Goal: Obtain resource: Download file/media

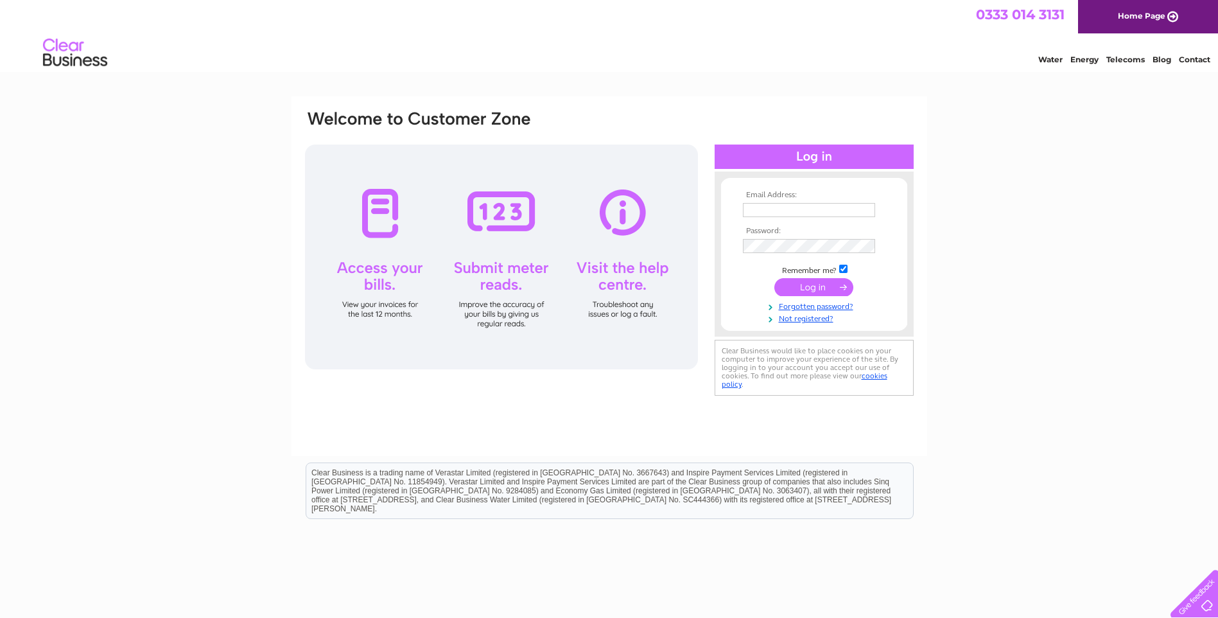
type input "mmiddleton22@gmail.com"
click at [820, 285] on input "submit" at bounding box center [813, 287] width 79 height 18
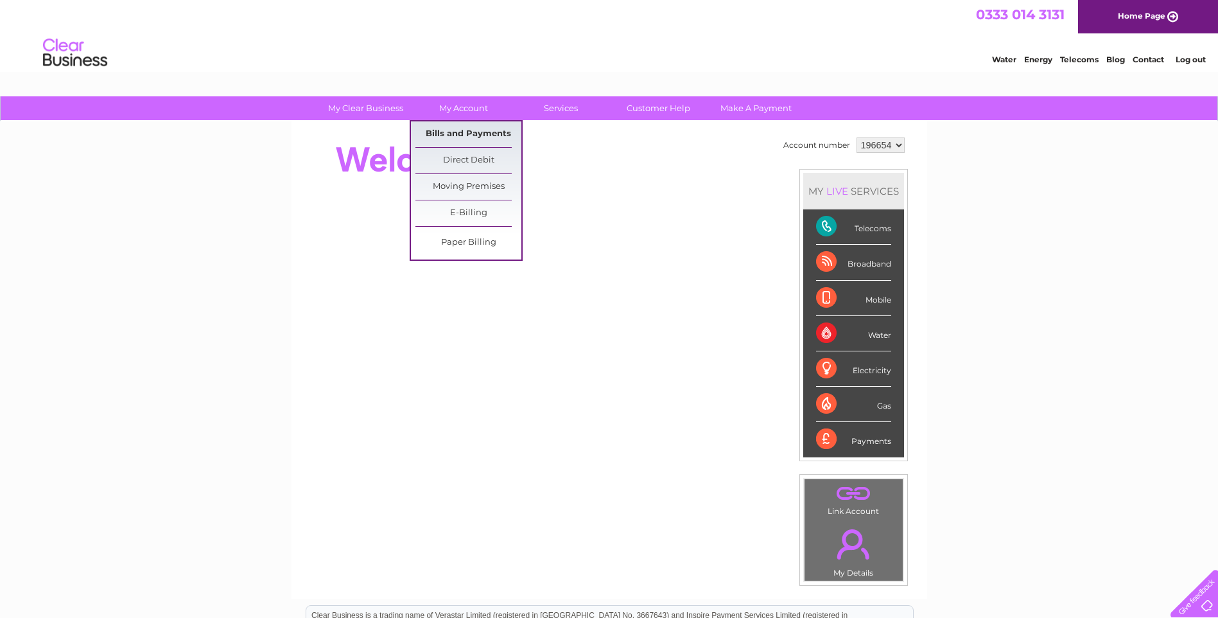
click at [476, 128] on link "Bills and Payments" at bounding box center [468, 134] width 106 height 26
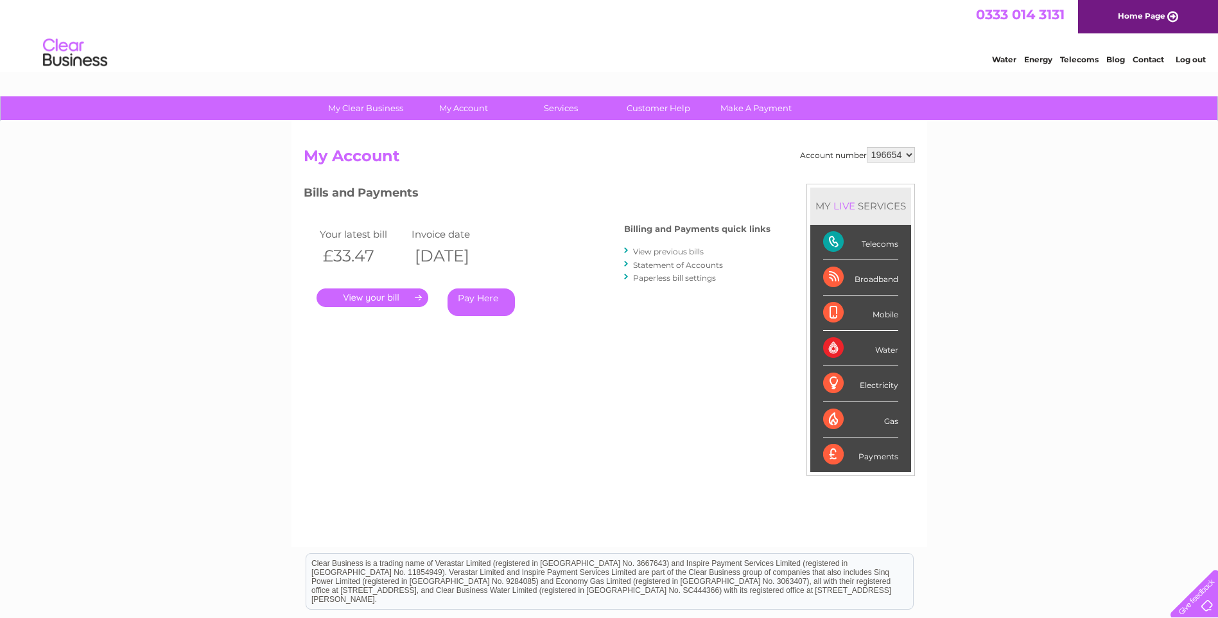
click at [652, 247] on link "View previous bills" at bounding box center [668, 252] width 71 height 10
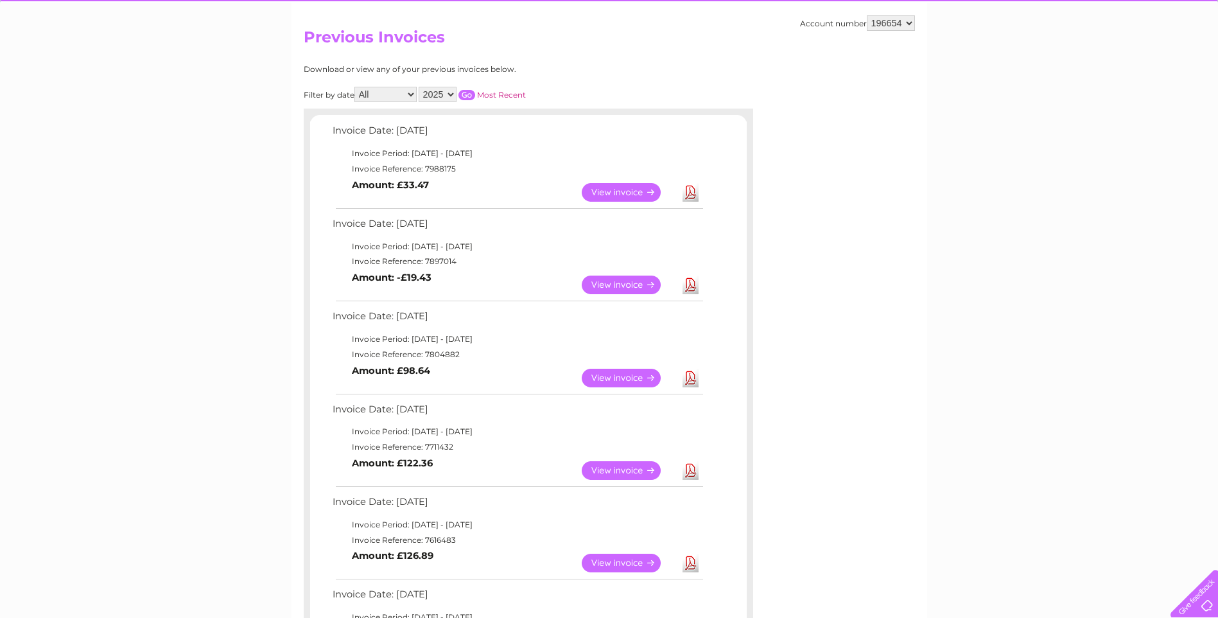
scroll to position [128, 0]
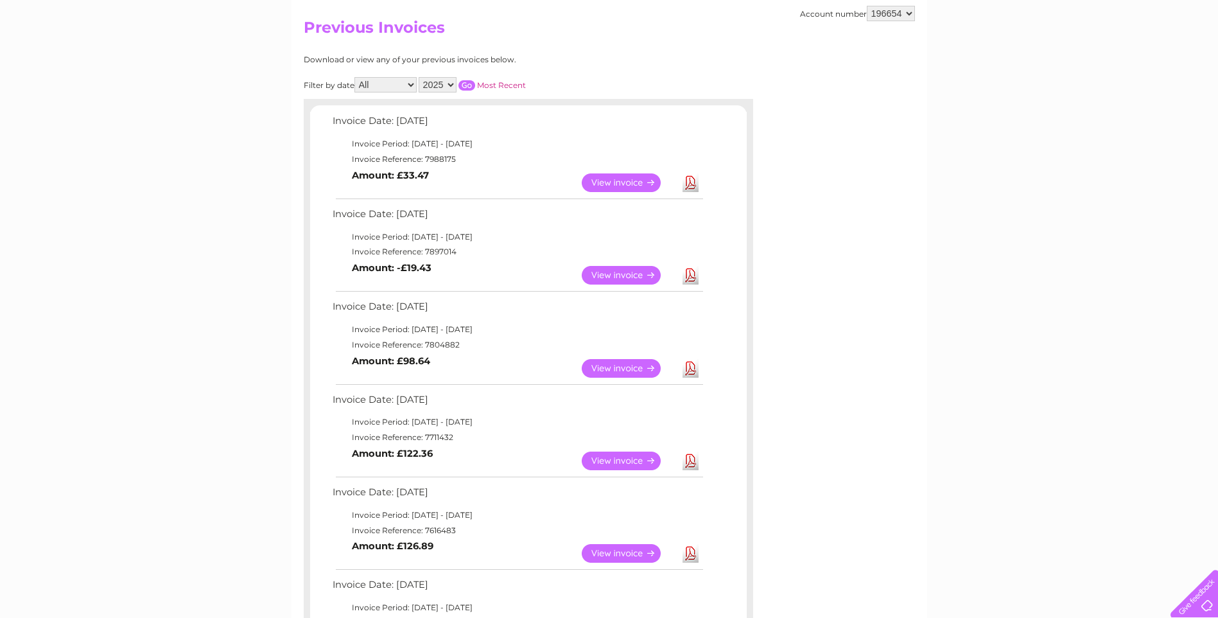
click at [691, 272] on link "Download" at bounding box center [690, 275] width 16 height 19
click at [691, 365] on link "Download" at bounding box center [690, 368] width 16 height 19
click at [637, 277] on link "View" at bounding box center [629, 275] width 94 height 19
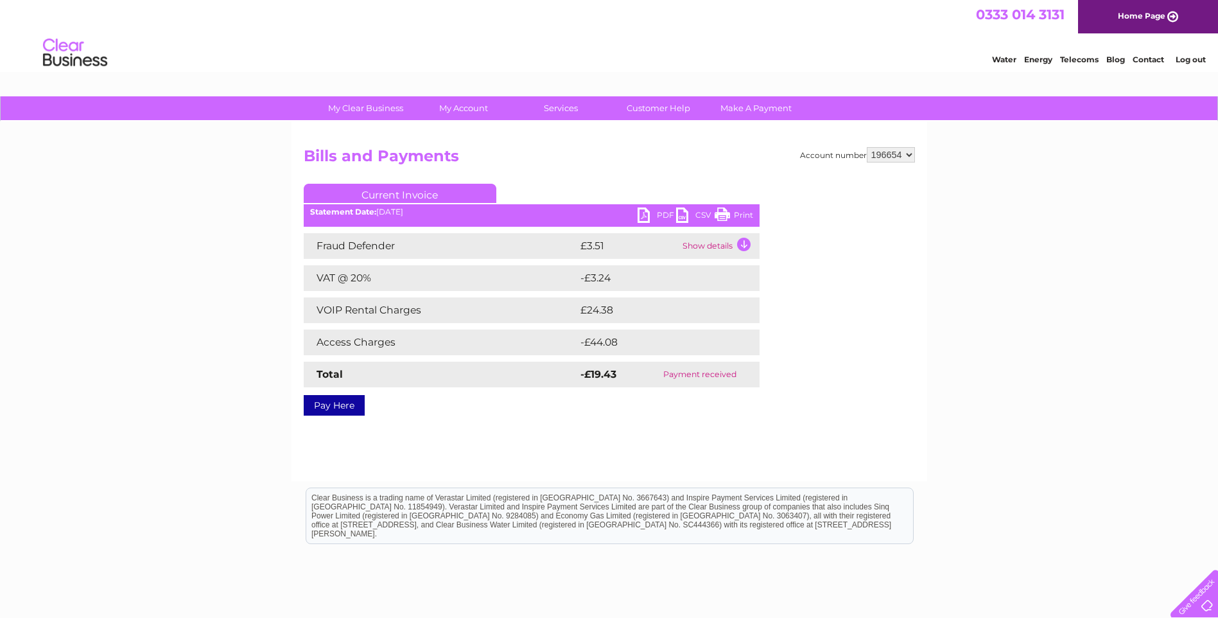
click at [735, 216] on link "Print" at bounding box center [733, 216] width 39 height 19
click at [645, 219] on link "PDF" at bounding box center [656, 216] width 39 height 19
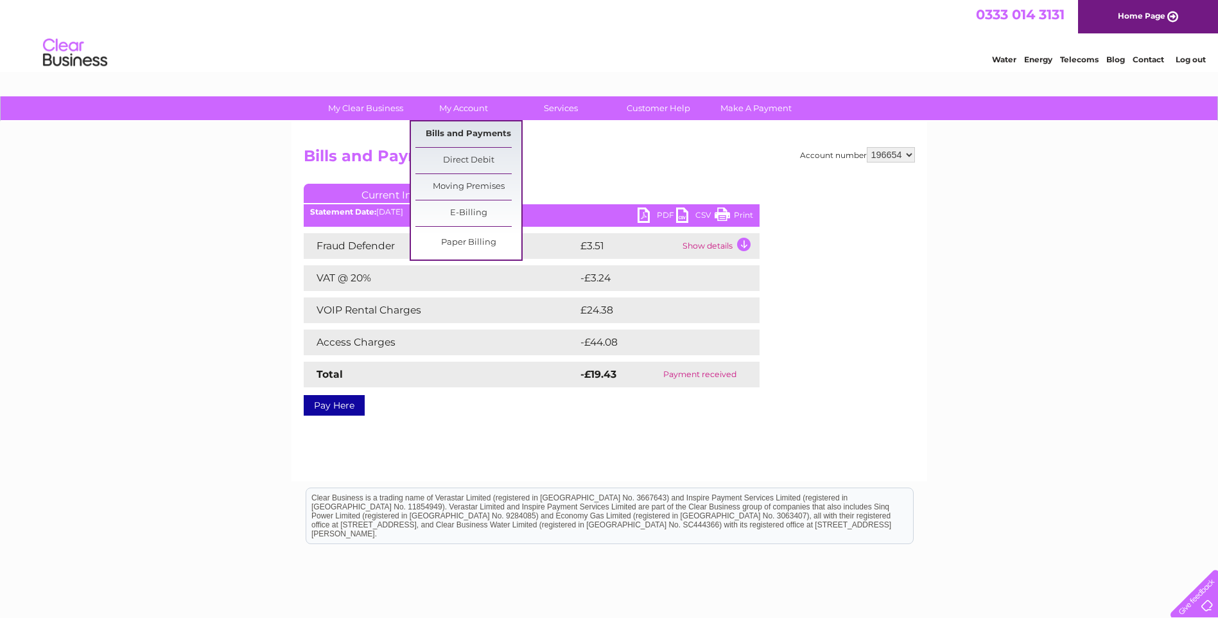
click at [473, 126] on link "Bills and Payments" at bounding box center [468, 134] width 106 height 26
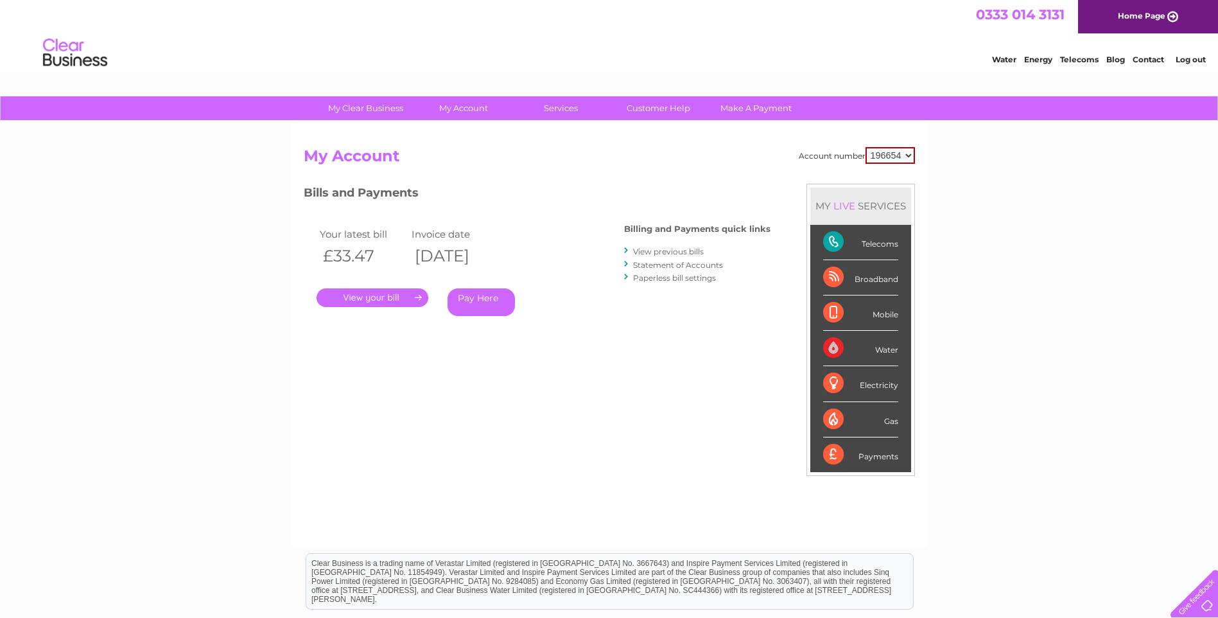
click at [402, 304] on link "." at bounding box center [372, 297] width 112 height 19
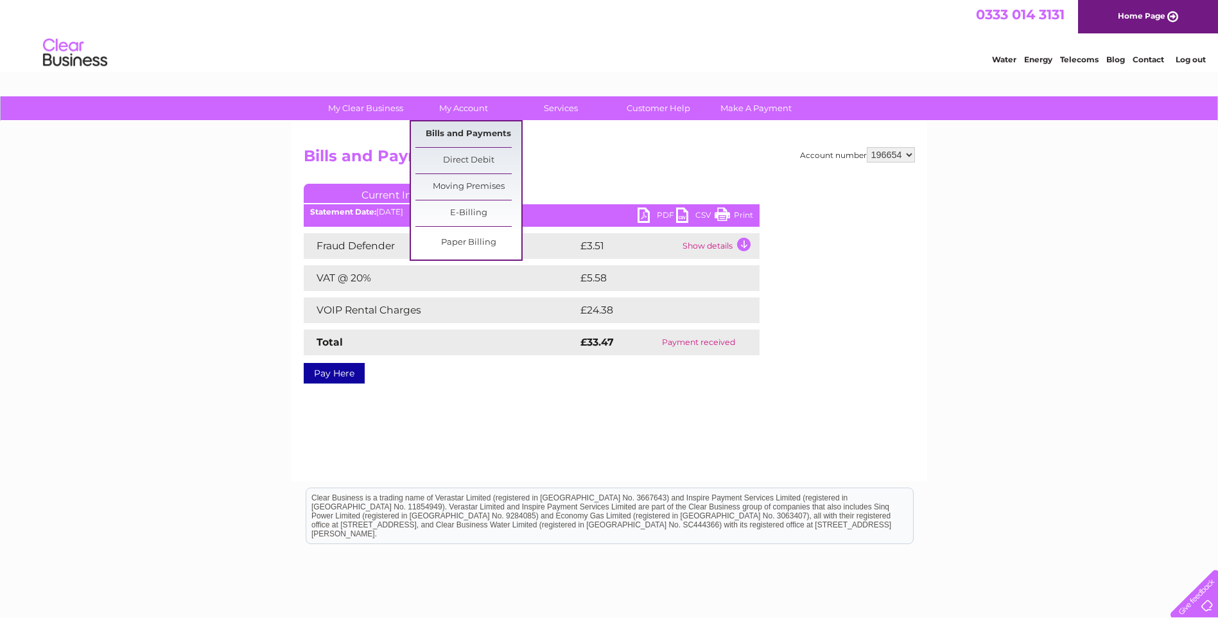
click at [474, 137] on link "Bills and Payments" at bounding box center [468, 134] width 106 height 26
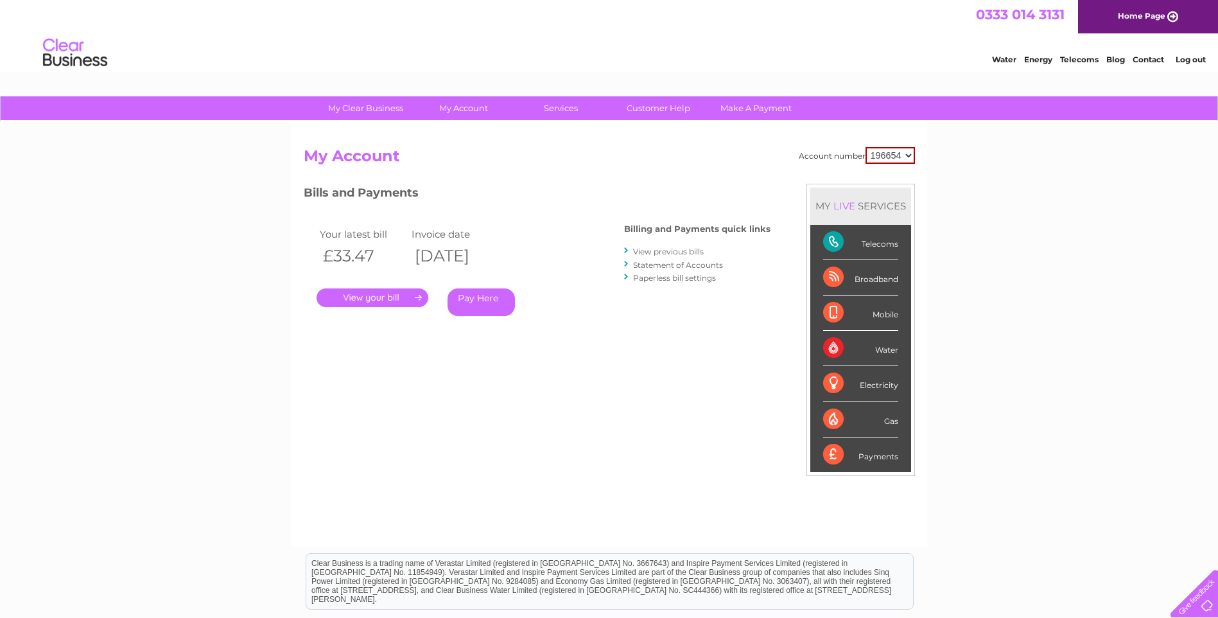
click at [688, 253] on link "View previous bills" at bounding box center [668, 252] width 71 height 10
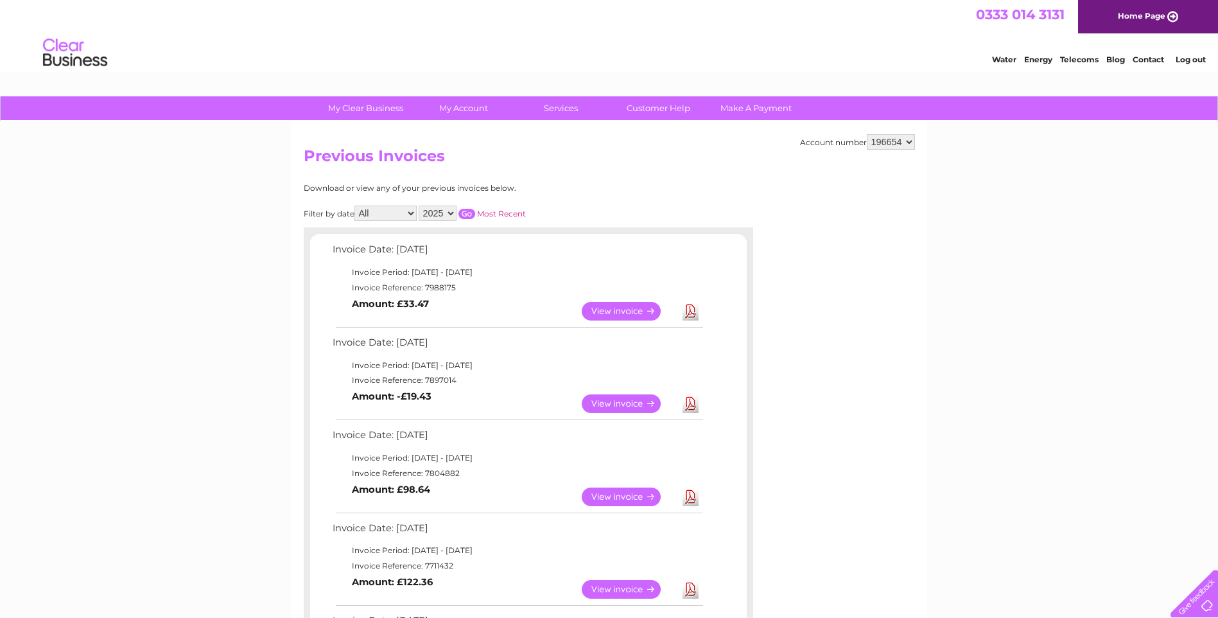
click at [597, 307] on link "View" at bounding box center [629, 311] width 94 height 19
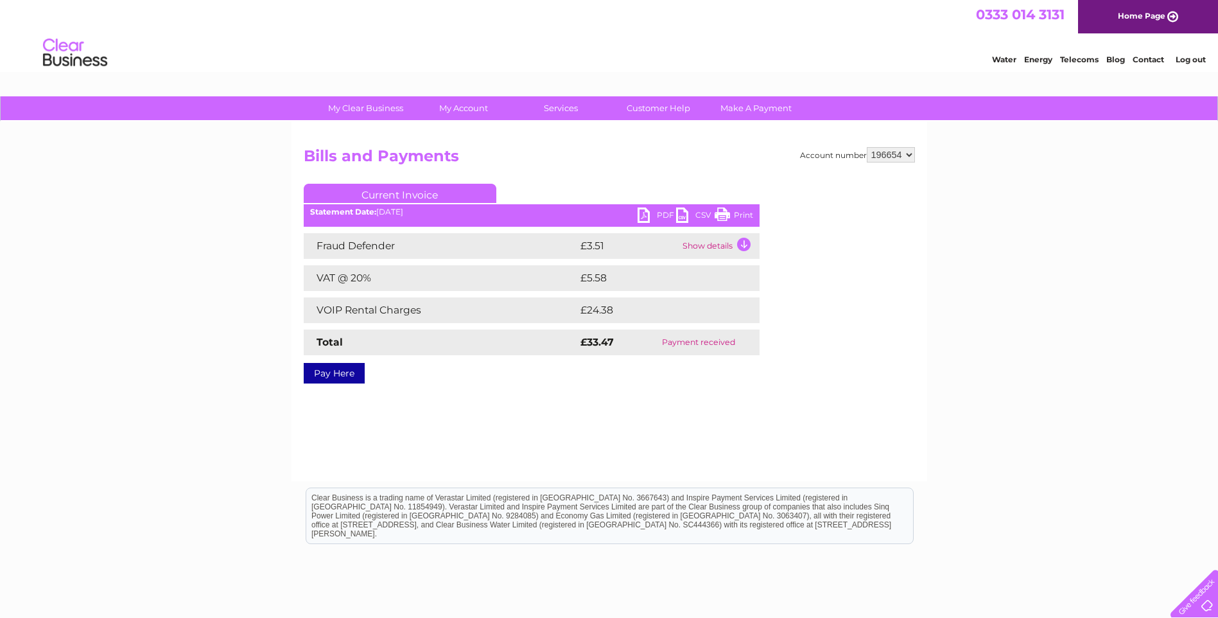
click at [648, 218] on link "PDF" at bounding box center [656, 216] width 39 height 19
